Goal: Task Accomplishment & Management: Manage account settings

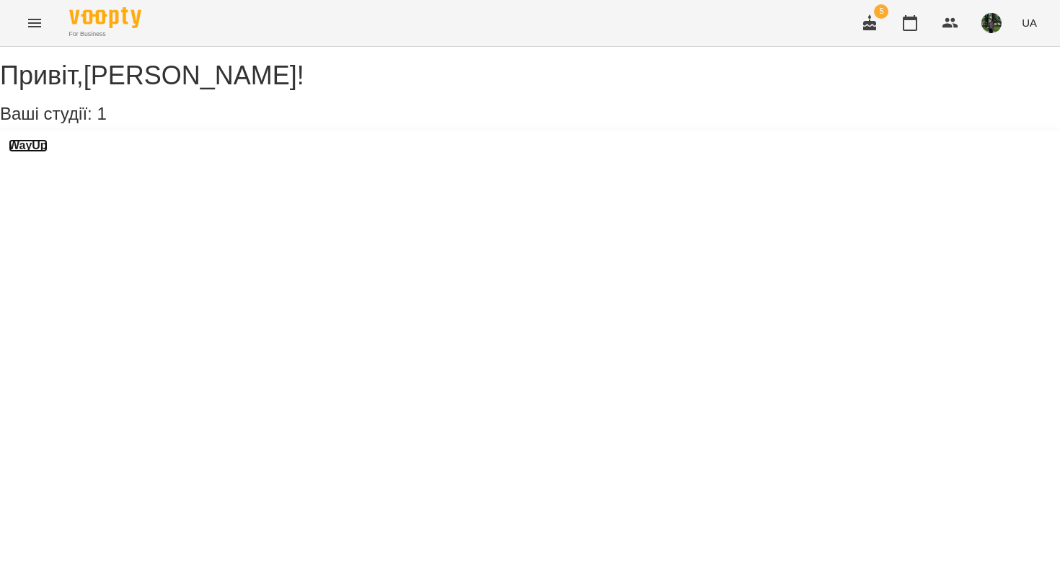
click at [48, 152] on h3 "WayUp" at bounding box center [28, 145] width 39 height 13
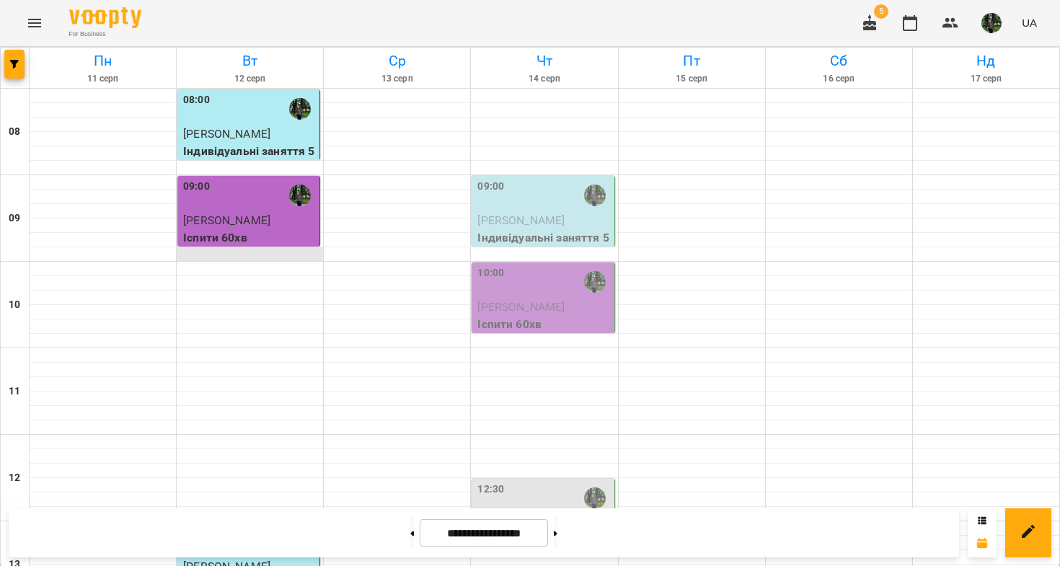
scroll to position [740, 0]
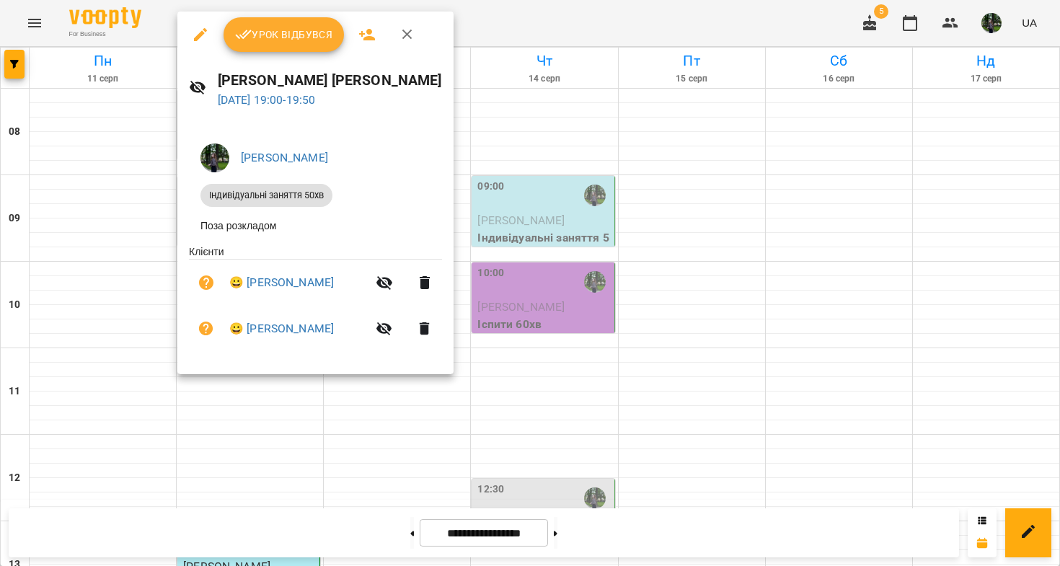
click at [294, 52] on div "Урок відбувся" at bounding box center [315, 35] width 276 height 46
click at [294, 41] on span "Урок відбувся" at bounding box center [284, 34] width 98 height 17
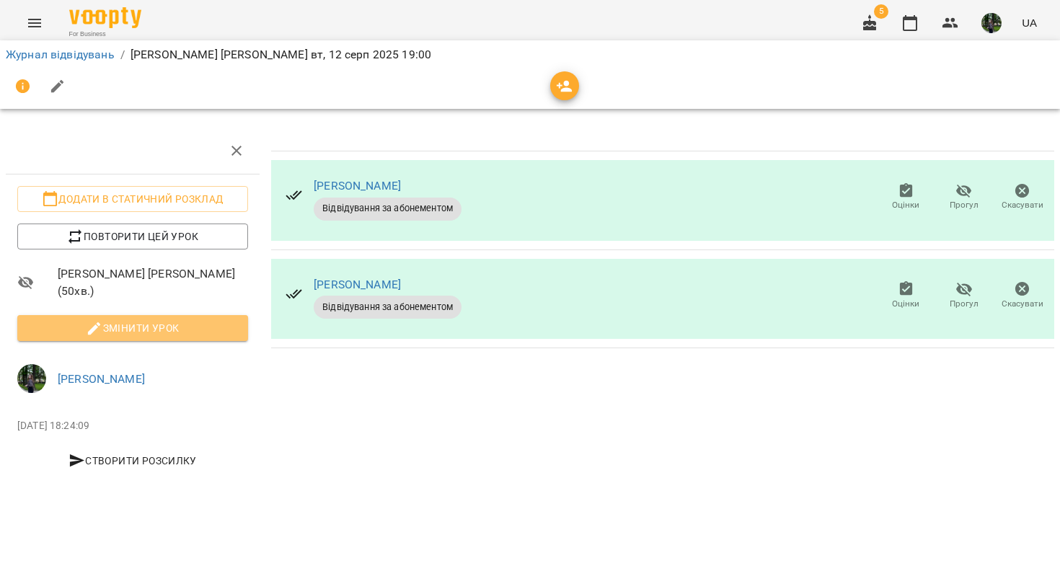
click at [119, 333] on span "Змінити урок" at bounding box center [133, 327] width 208 height 17
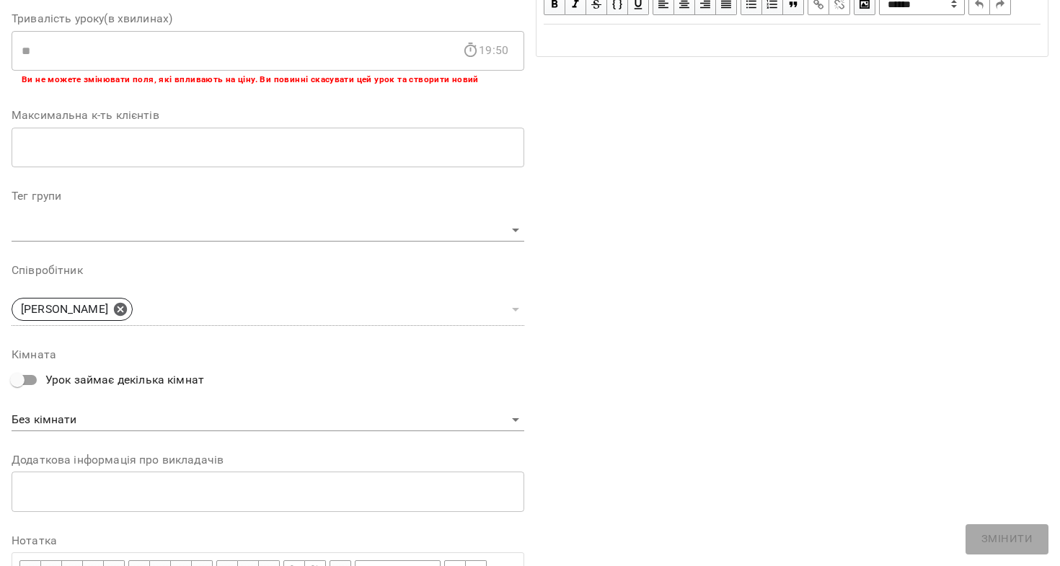
scroll to position [393, 0]
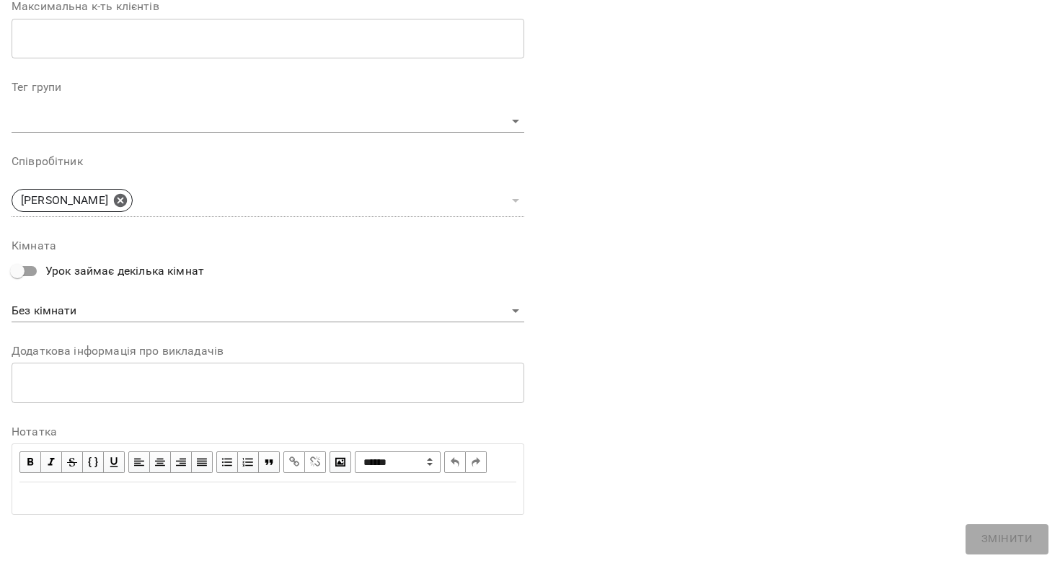
click at [118, 494] on div "Edit text" at bounding box center [267, 498] width 497 height 17
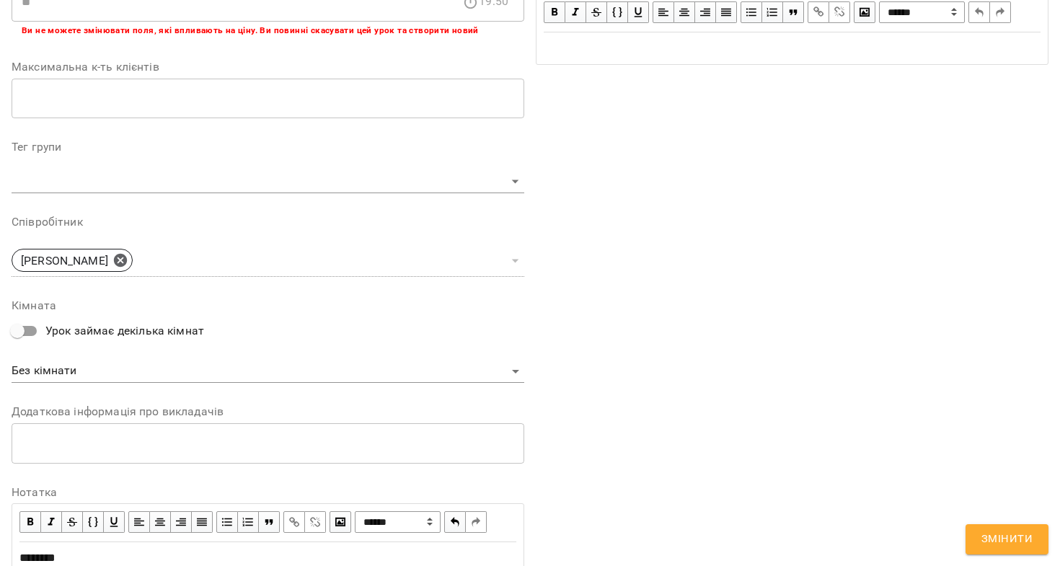
scroll to position [453, 0]
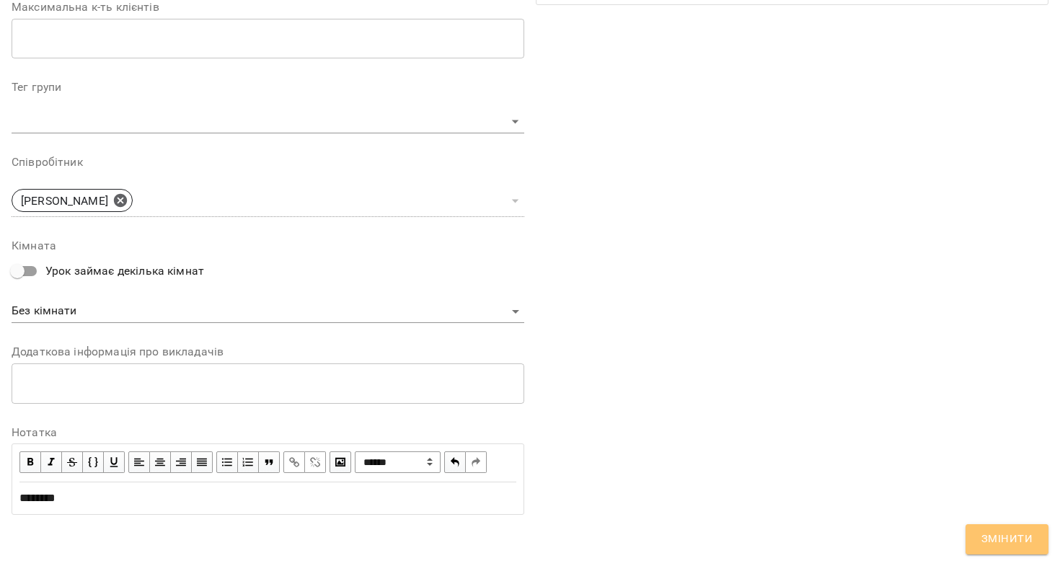
click at [636, 544] on span "Змінити" at bounding box center [1006, 539] width 51 height 19
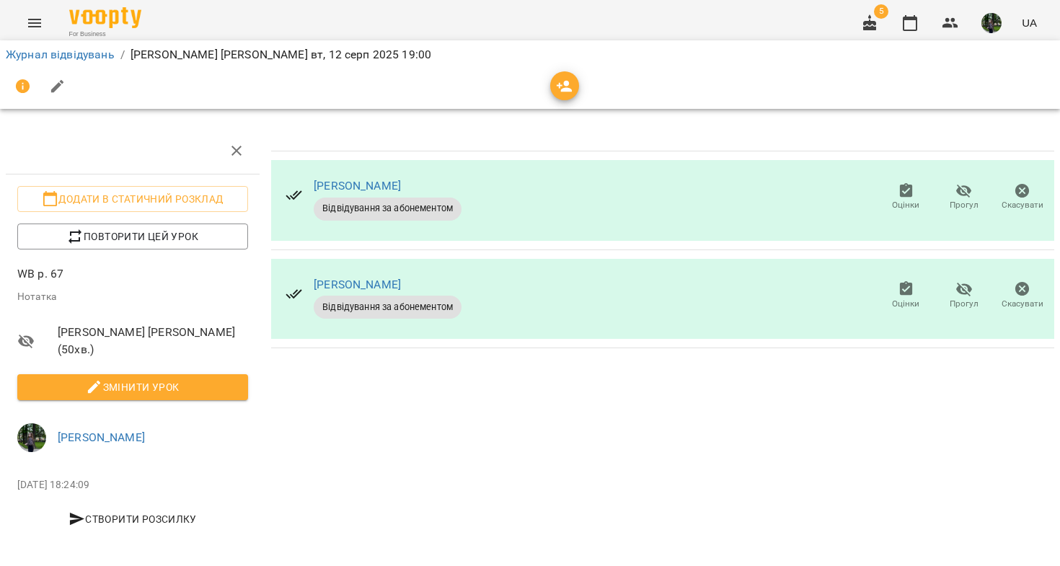
click at [636, 291] on icon "button" at bounding box center [964, 289] width 17 height 17
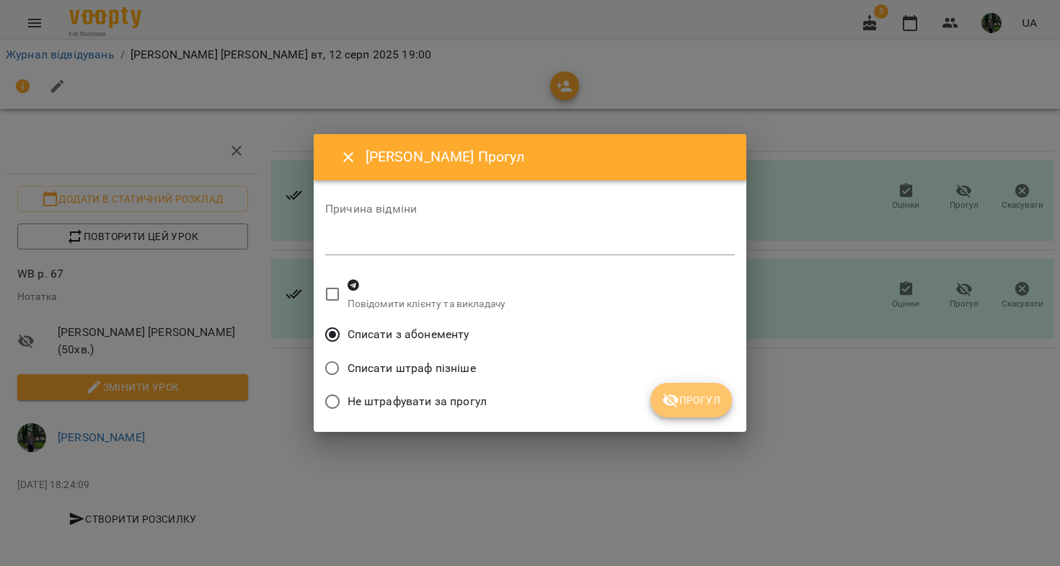
click at [636, 409] on button "Прогул" at bounding box center [690, 400] width 81 height 35
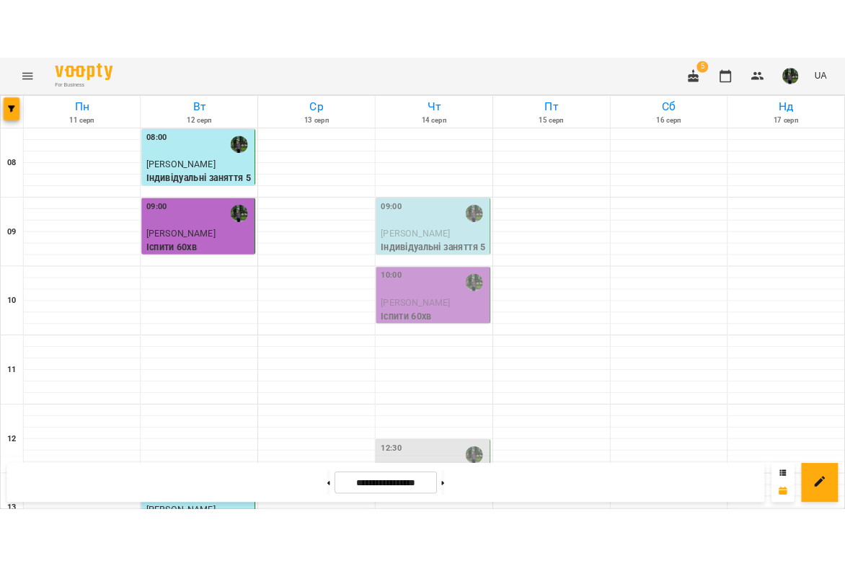
scroll to position [634, 0]
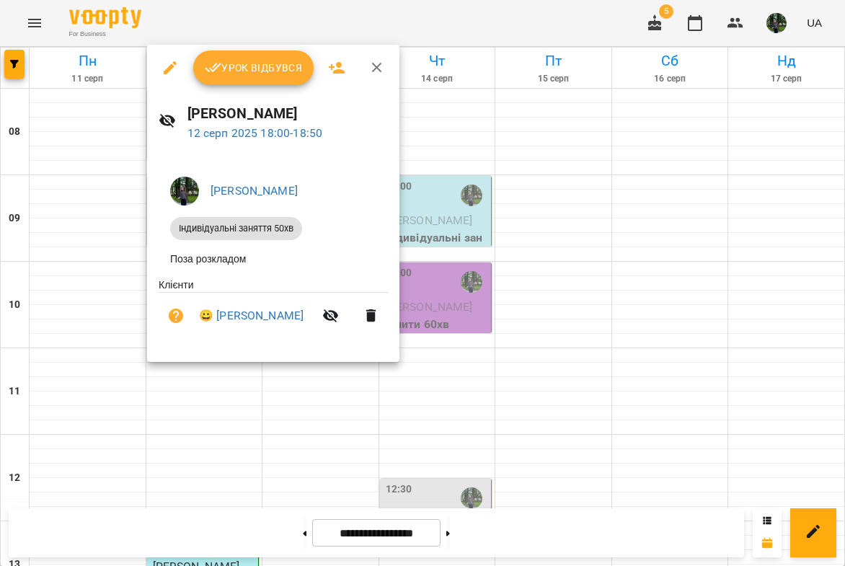
click at [235, 62] on span "Урок відбувся" at bounding box center [254, 67] width 98 height 17
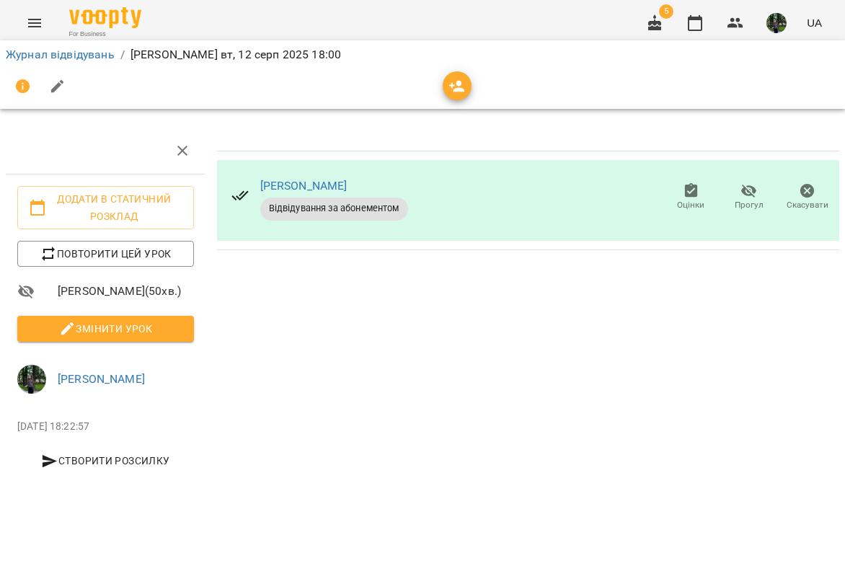
click at [154, 327] on span "Змінити урок" at bounding box center [106, 328] width 154 height 17
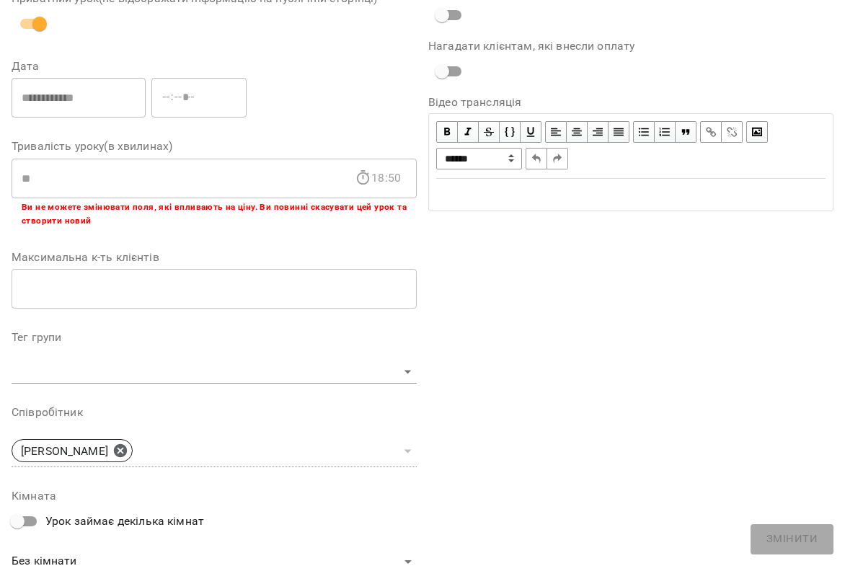
scroll to position [433, 0]
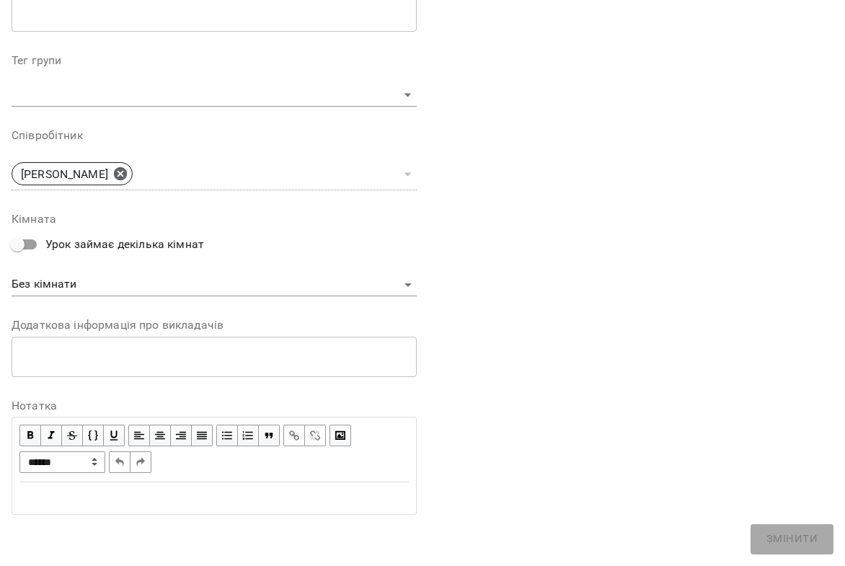
click at [133, 488] on div "Edit text" at bounding box center [214, 498] width 402 height 30
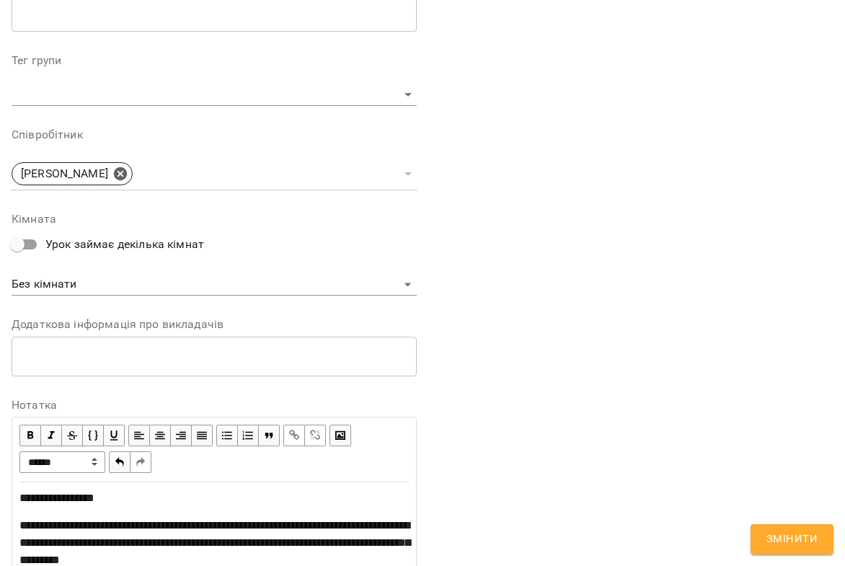
scroll to position [556, 0]
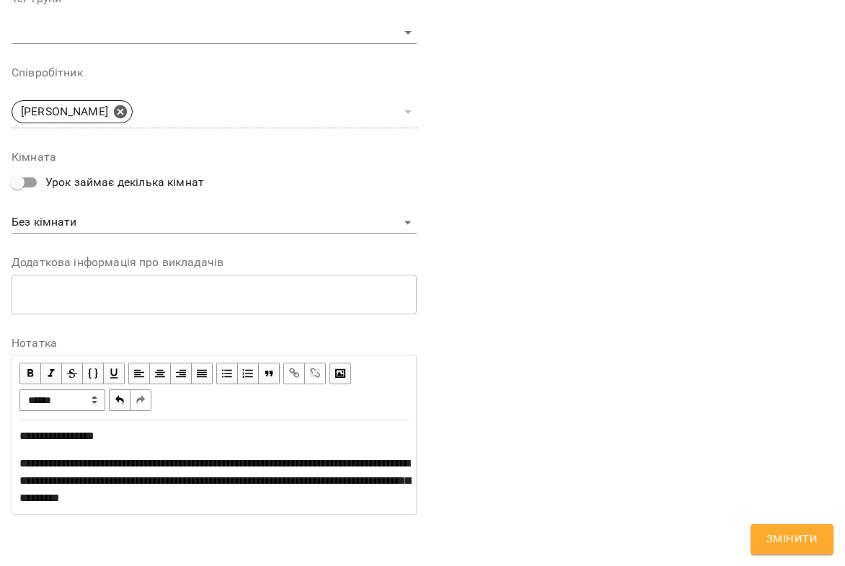
click at [256, 476] on span "**********" at bounding box center [214, 480] width 391 height 45
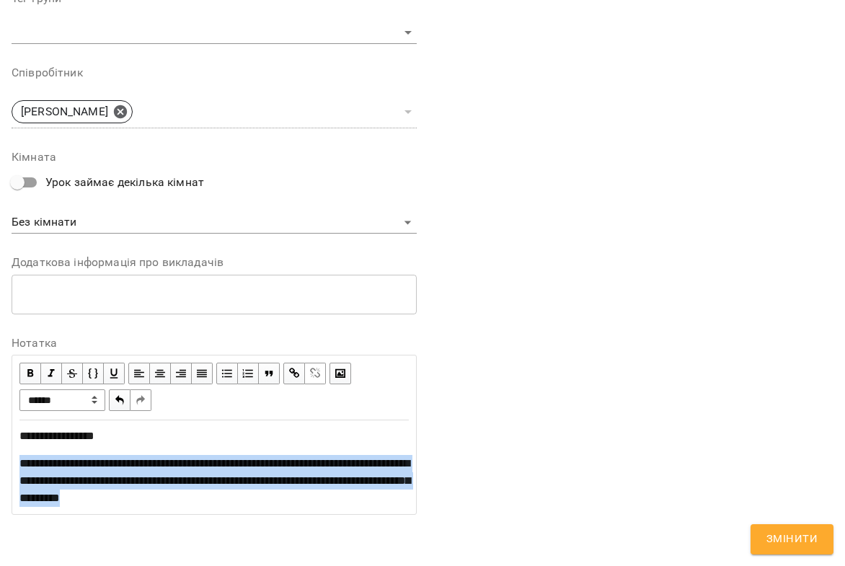
click at [256, 476] on span "**********" at bounding box center [214, 480] width 391 height 45
copy span "**********"
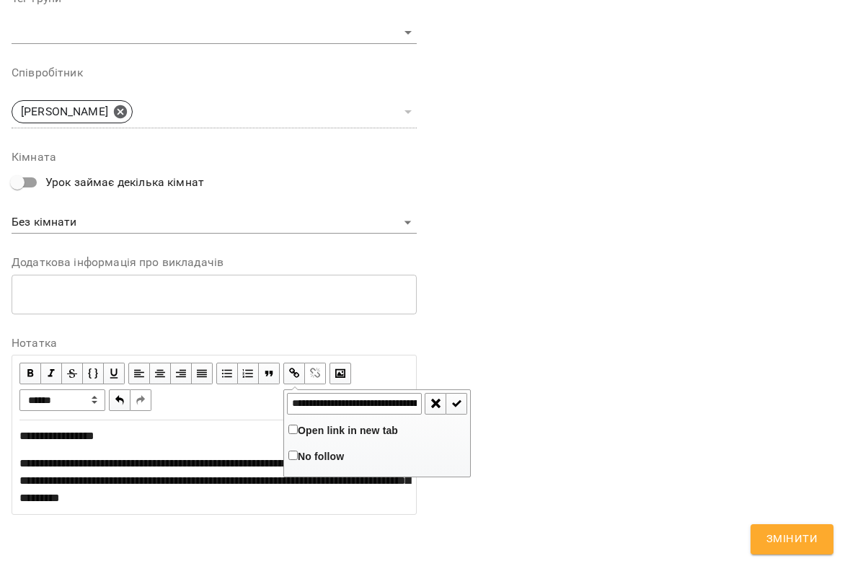
scroll to position [0, 0]
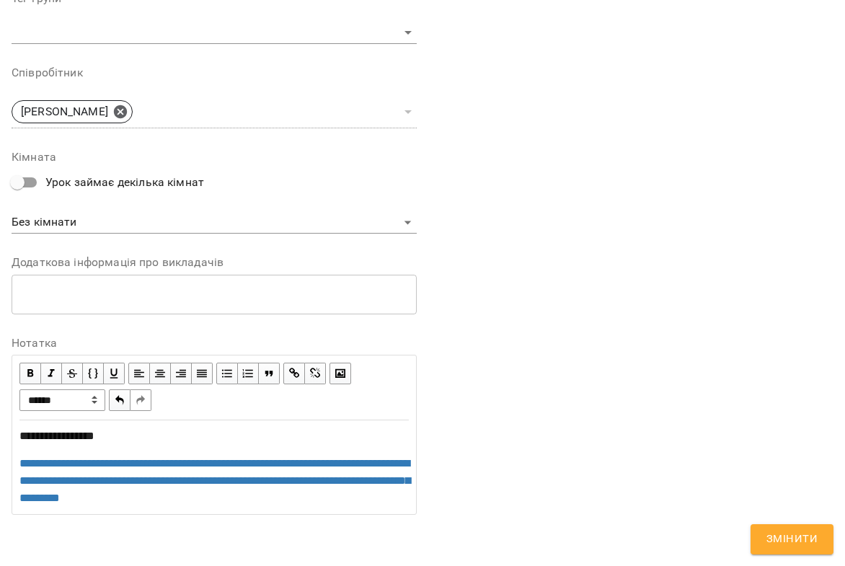
click at [615, 550] on div "**********" at bounding box center [423, 28] width 834 height 1065
click at [636, 544] on span "Змінити" at bounding box center [792, 539] width 51 height 19
